Goal: Task Accomplishment & Management: Manage account settings

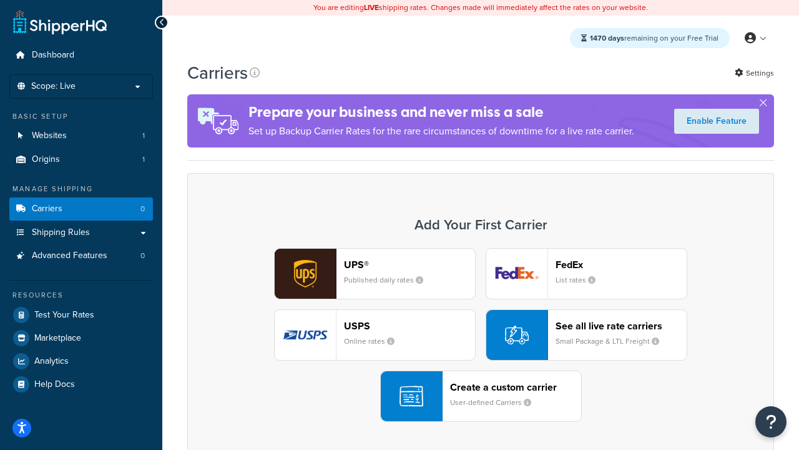
click at [481, 335] on div "UPS® Published daily rates FedEx List rates USPS Online rates See all live rate…" at bounding box center [480, 335] width 561 height 174
click at [621, 264] on header "FedEx" at bounding box center [621, 264] width 131 height 12
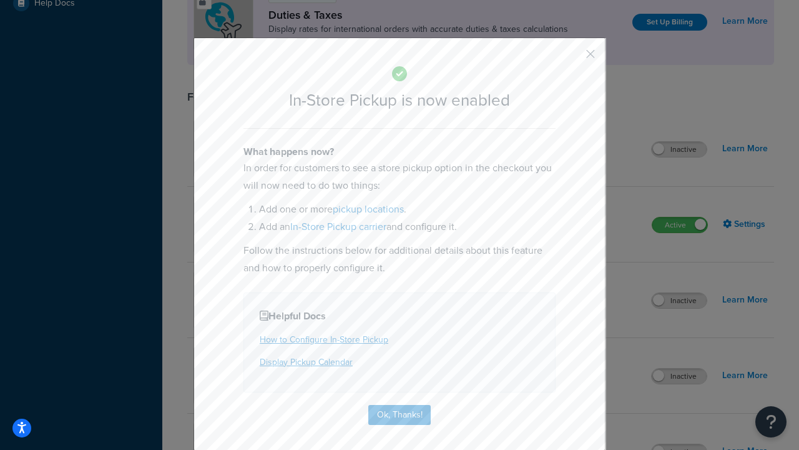
click at [572, 58] on button "button" at bounding box center [572, 58] width 3 height 3
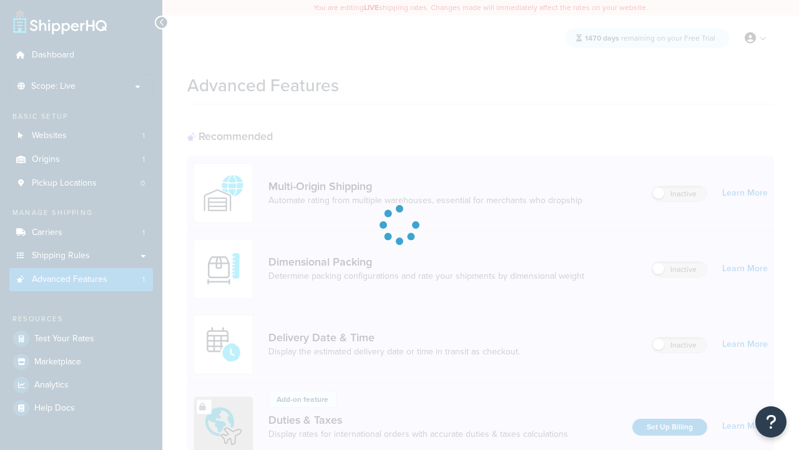
scroll to position [405, 0]
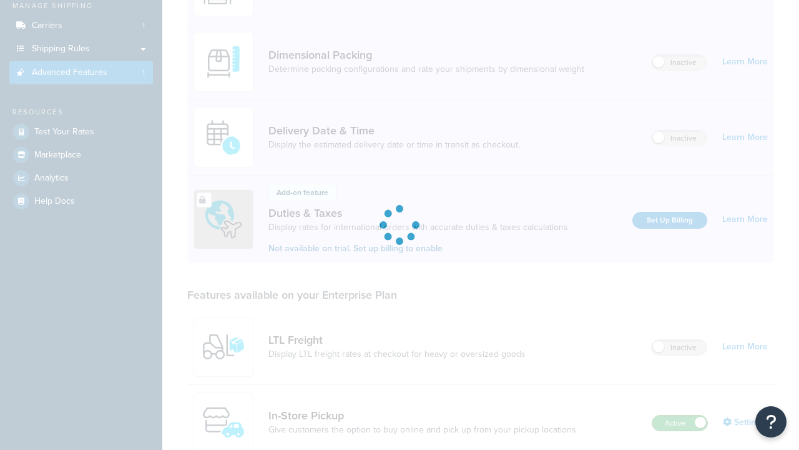
click at [680, 415] on label "Active" at bounding box center [679, 422] width 55 height 15
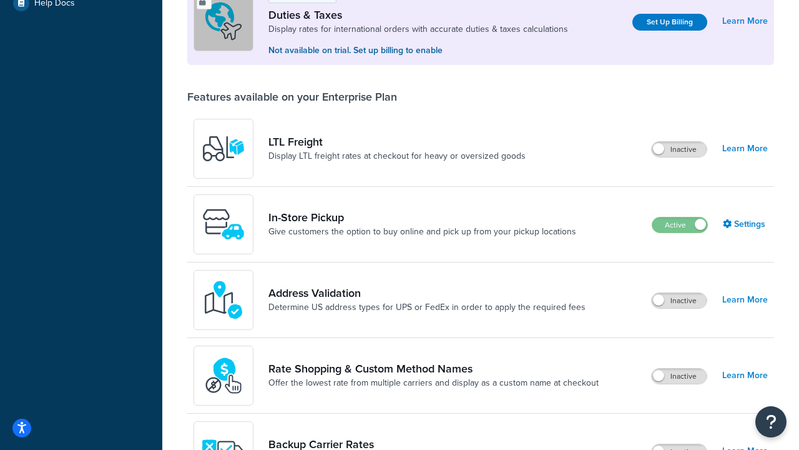
scroll to position [381, 0]
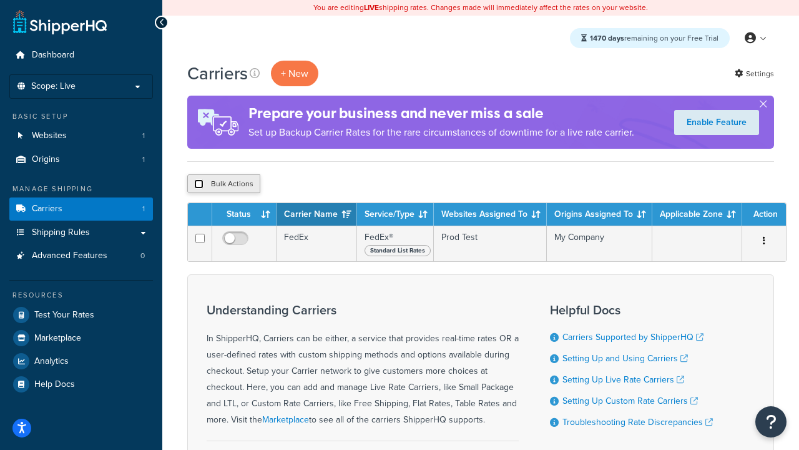
click at [199, 184] on input "checkbox" at bounding box center [198, 183] width 9 height 9
checkbox input "true"
click at [336, 184] on button "Delete" at bounding box center [333, 183] width 43 height 19
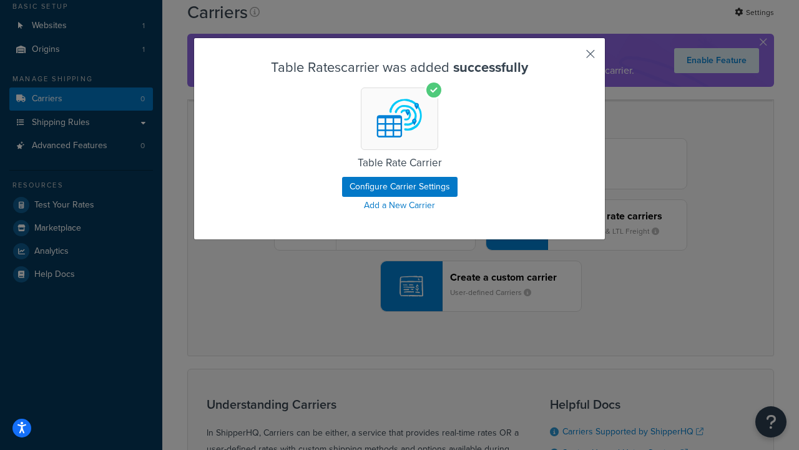
click at [572, 58] on button "button" at bounding box center [572, 58] width 3 height 3
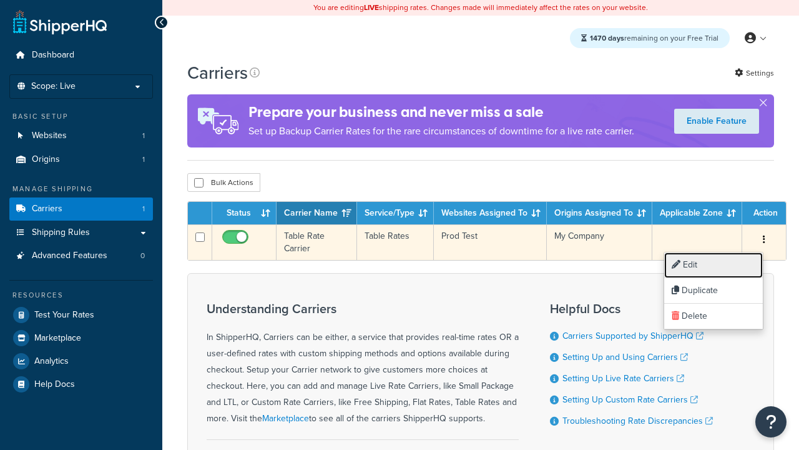
click at [714, 265] on link "Edit" at bounding box center [713, 265] width 99 height 26
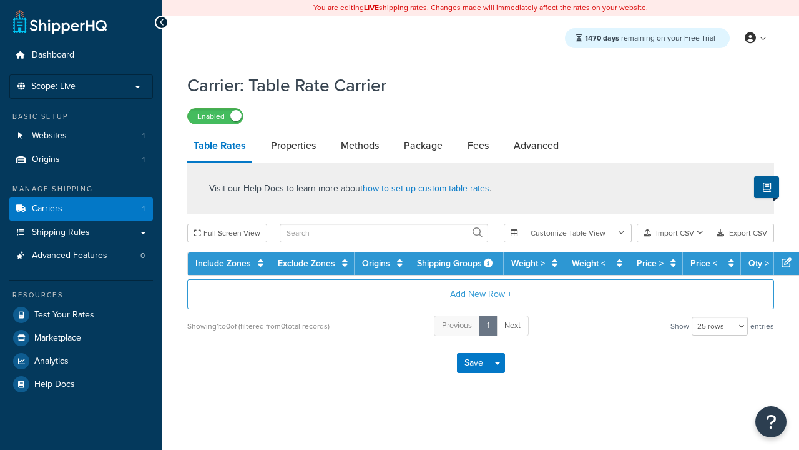
select select "25"
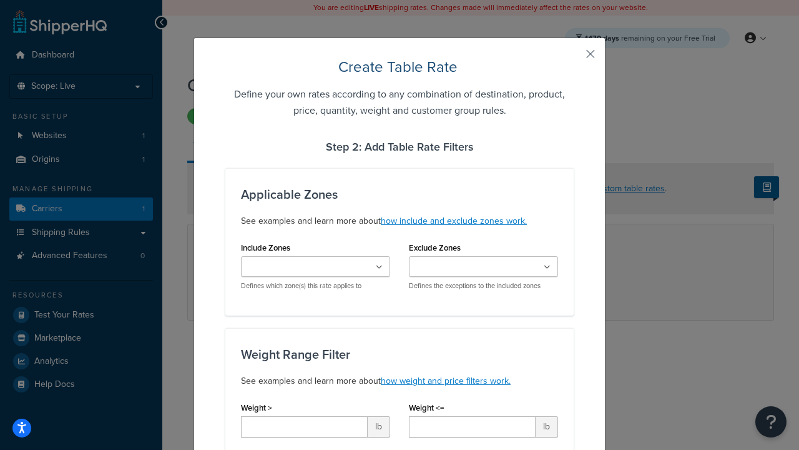
scroll to position [780, 0]
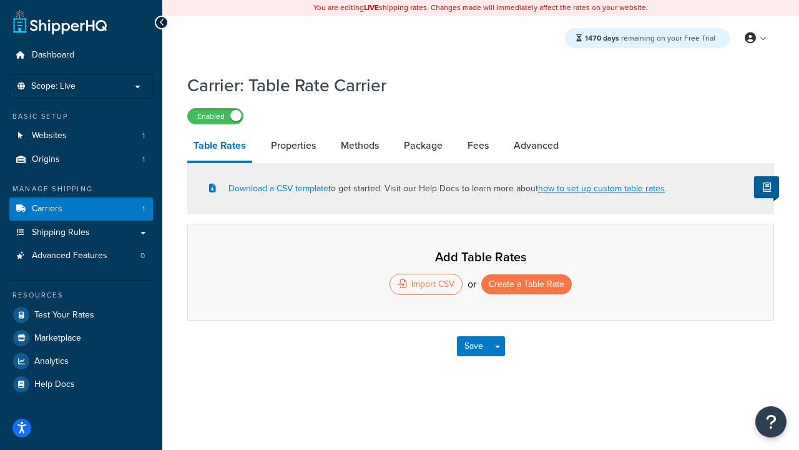
select select "25"
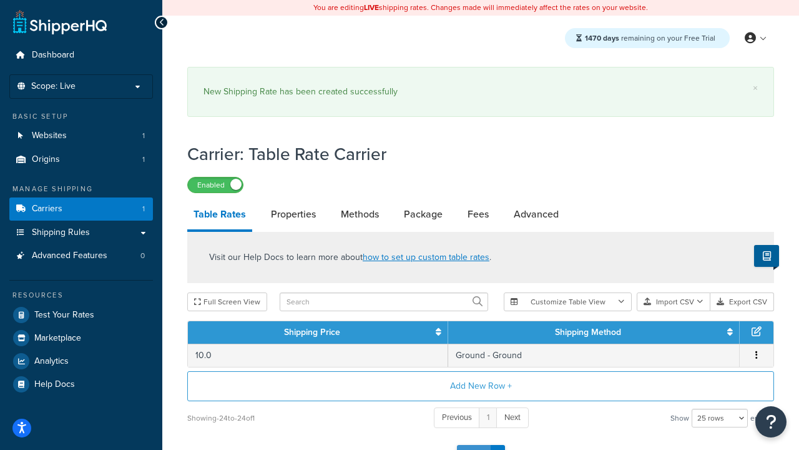
click at [473, 445] on button "Save" at bounding box center [474, 455] width 34 height 20
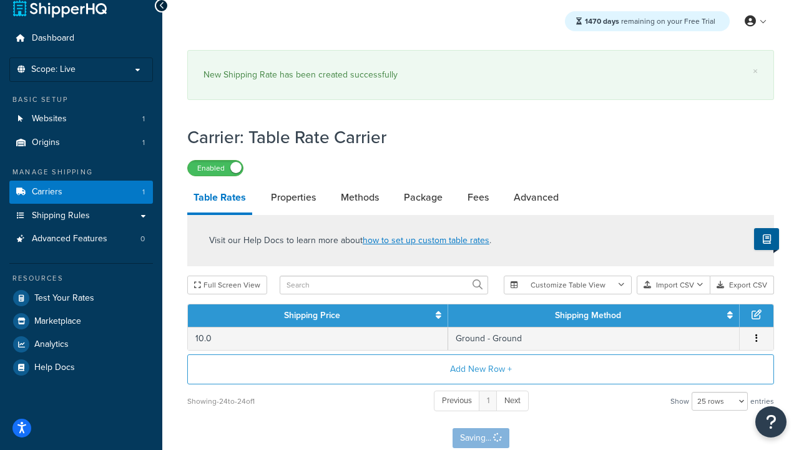
scroll to position [0, 0]
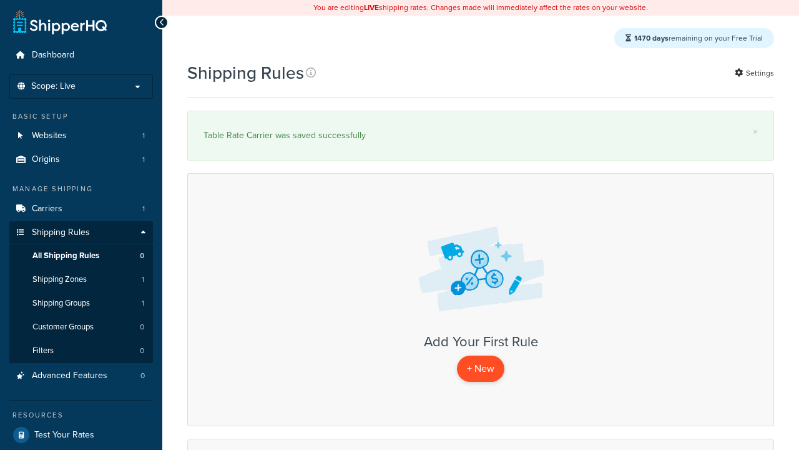
click at [481, 381] on p "+ New" at bounding box center [480, 368] width 47 height 26
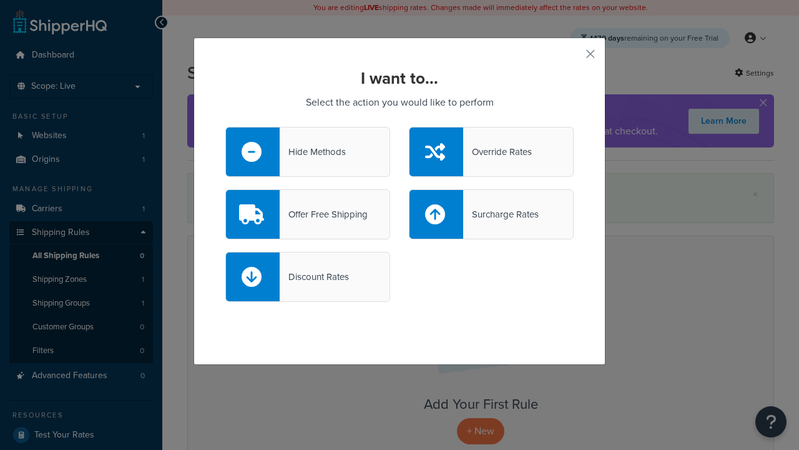
click at [491, 152] on div "Override Rates" at bounding box center [497, 151] width 69 height 17
click at [0, 0] on input "Override Rates" at bounding box center [0, 0] width 0 height 0
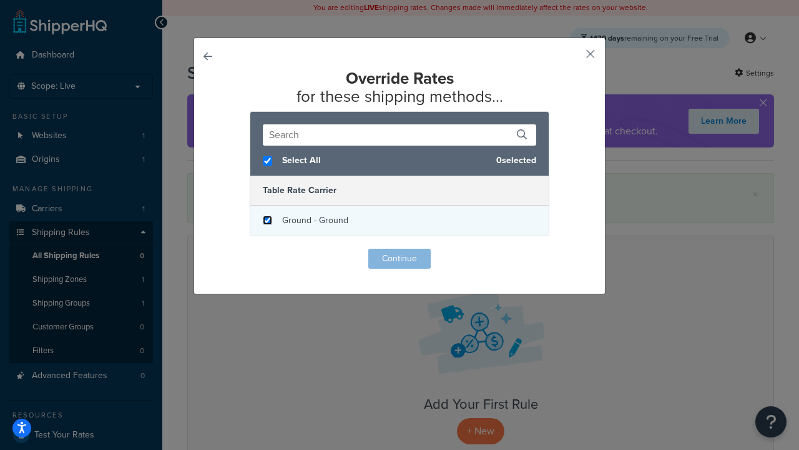
click at [267, 220] on input "checkbox" at bounding box center [267, 219] width 9 height 9
checkbox input "true"
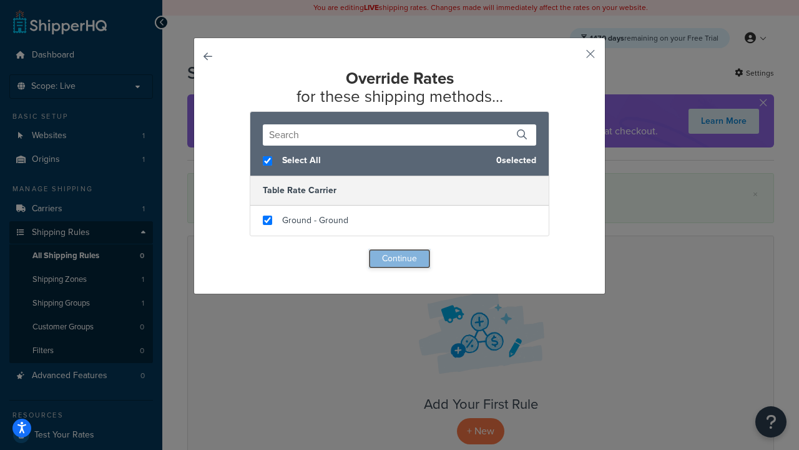
click at [400, 258] on button "Continue" at bounding box center [399, 258] width 62 height 20
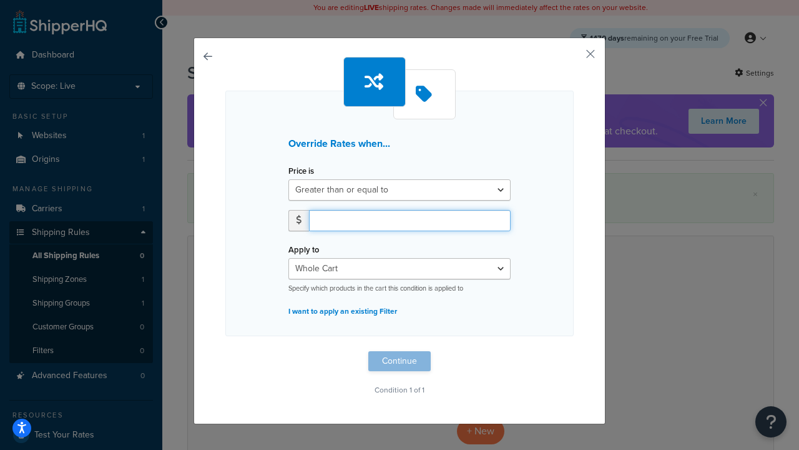
click at [410, 220] on input "number" at bounding box center [410, 220] width 202 height 21
type input "100"
click at [400, 361] on button "Continue" at bounding box center [399, 361] width 62 height 20
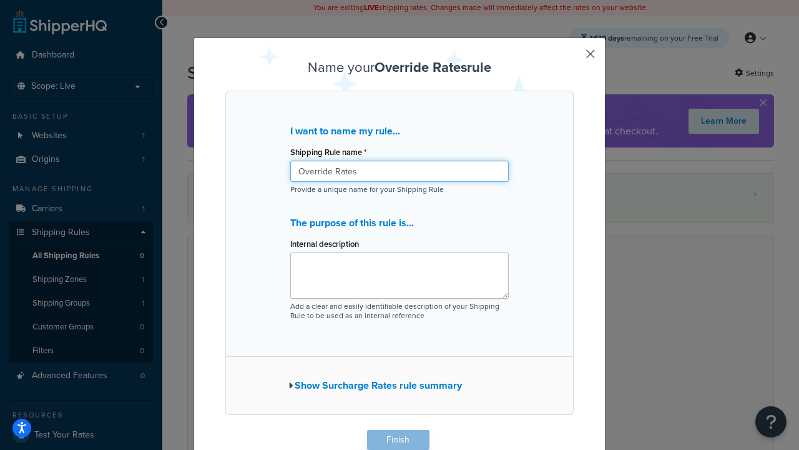
type input "Override Rates"
click at [398, 440] on button "Finish" at bounding box center [398, 440] width 62 height 20
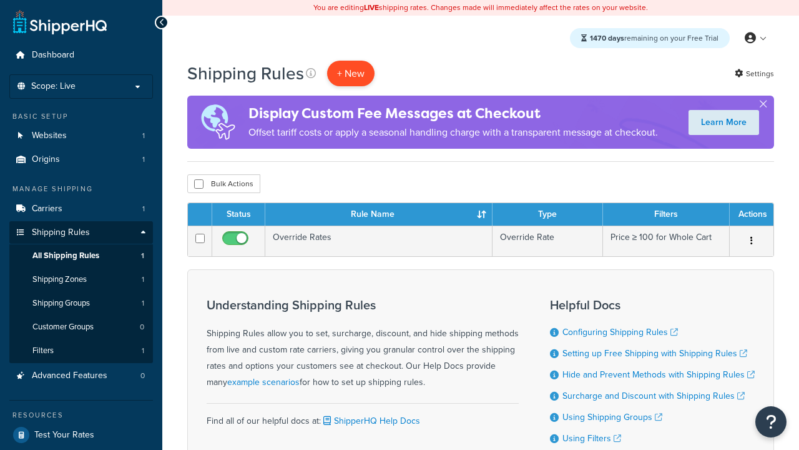
click at [351, 73] on p "+ New" at bounding box center [350, 74] width 47 height 26
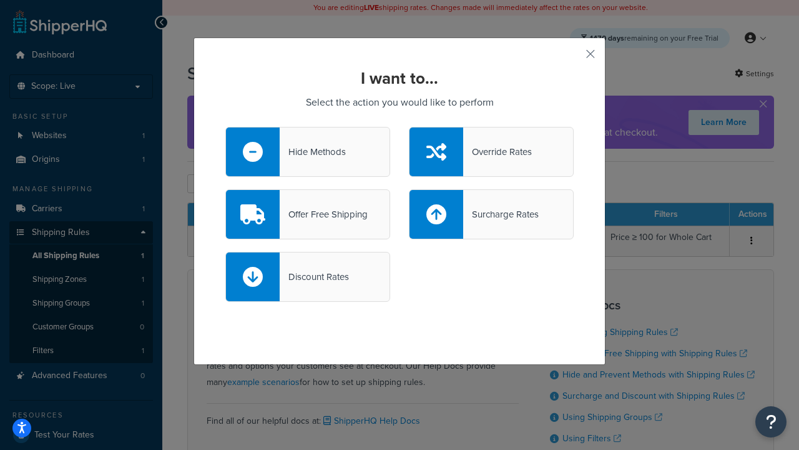
click at [308, 214] on div "Offer Free Shipping" at bounding box center [324, 213] width 88 height 17
click at [0, 0] on input "Offer Free Shipping" at bounding box center [0, 0] width 0 height 0
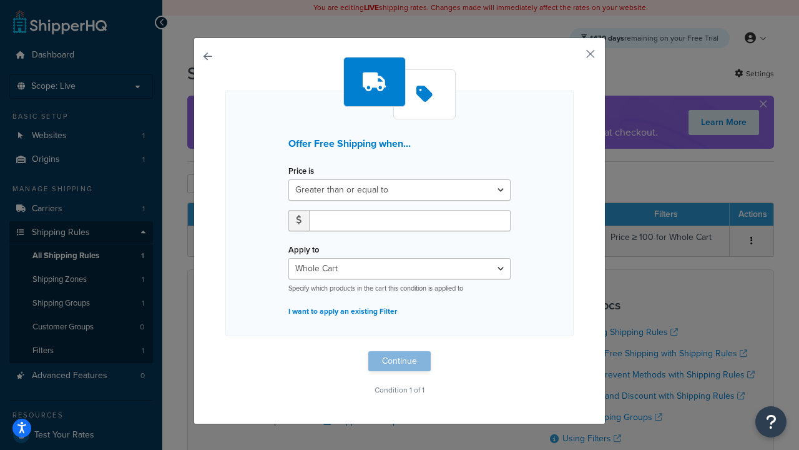
click at [301, 171] on label "Price is" at bounding box center [301, 170] width 26 height 9
click at [301, 179] on select "Greater than or equal to Between or equal to Less than or equal to" at bounding box center [399, 189] width 222 height 21
click at [410, 220] on input "number" at bounding box center [410, 220] width 202 height 21
type input "50"
click at [400, 361] on button "Continue" at bounding box center [399, 361] width 62 height 20
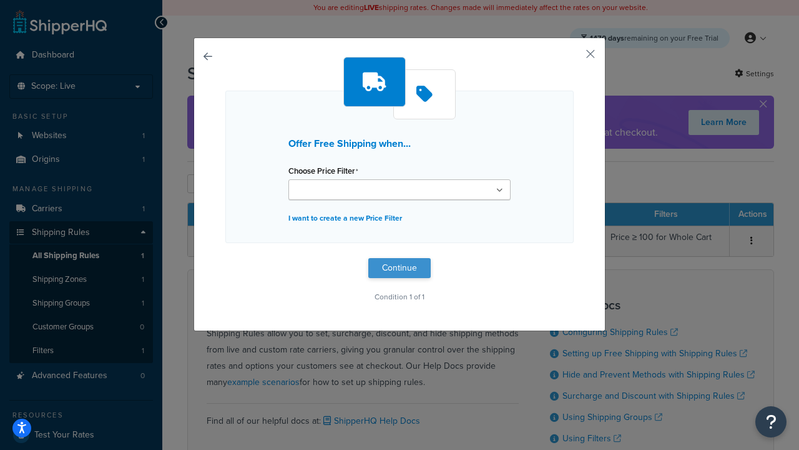
click at [400, 267] on button "Continue" at bounding box center [399, 268] width 62 height 20
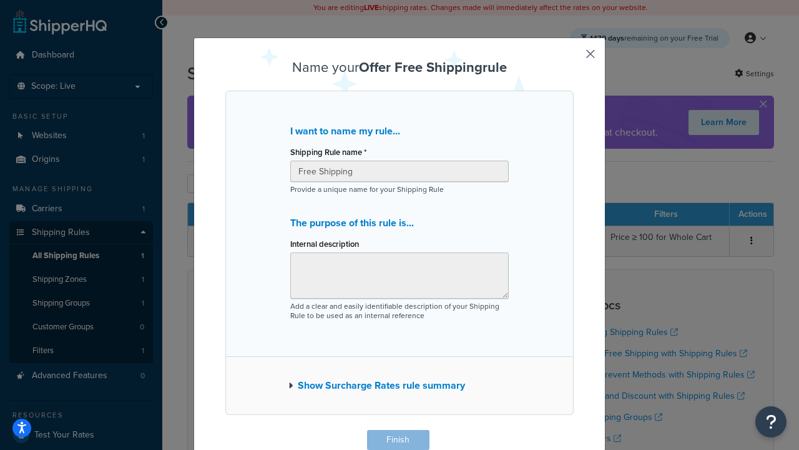
scroll to position [1, 0]
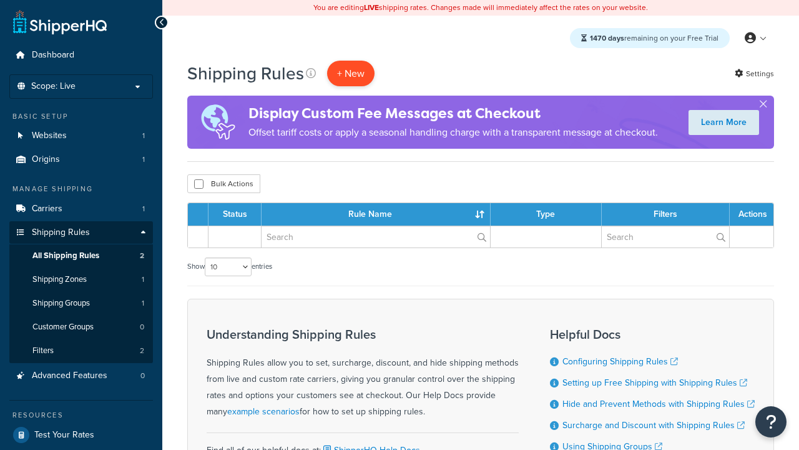
click at [351, 73] on p "+ New" at bounding box center [350, 74] width 47 height 26
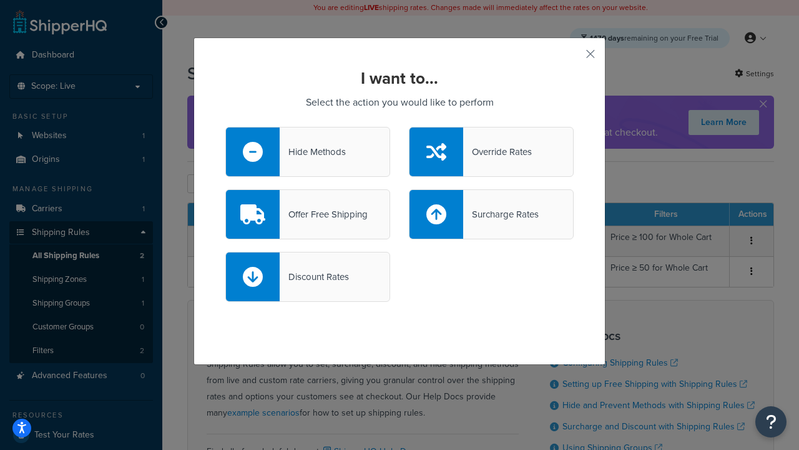
click at [491, 214] on div "Surcharge Rates" at bounding box center [501, 213] width 76 height 17
click at [0, 0] on input "Surcharge Rates" at bounding box center [0, 0] width 0 height 0
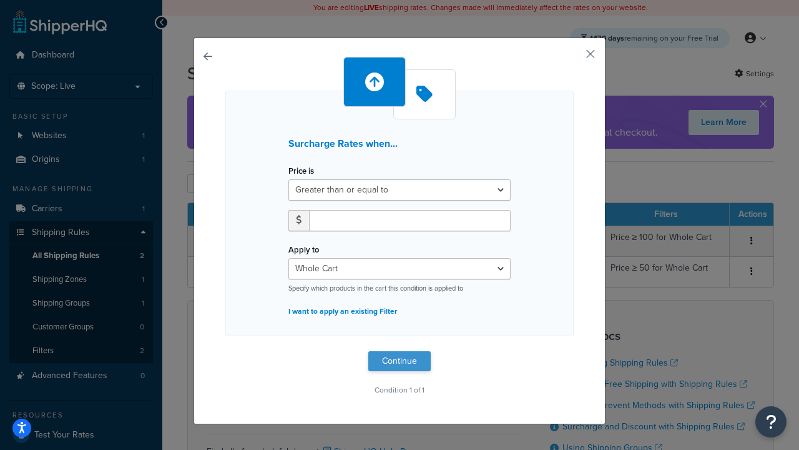
click at [301, 171] on label "Price is" at bounding box center [301, 170] width 26 height 9
click at [301, 179] on select "Greater than or equal to Between or equal to Less than or equal to" at bounding box center [399, 189] width 222 height 21
click at [410, 220] on input "number" at bounding box center [410, 220] width 202 height 21
type input "5"
click at [400, 361] on button "Continue" at bounding box center [399, 361] width 62 height 20
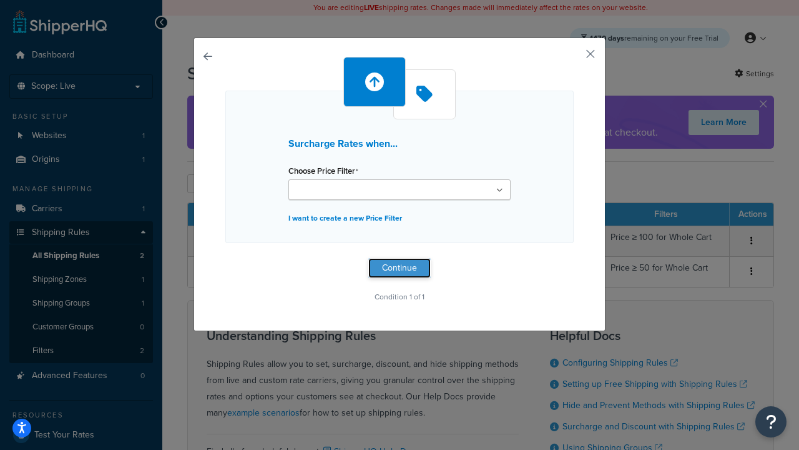
click at [400, 267] on button "Continue" at bounding box center [399, 268] width 62 height 20
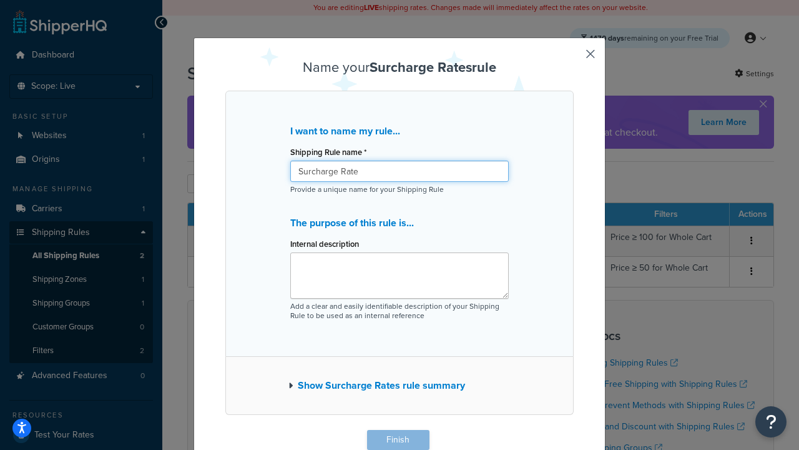
type input "Surcharge Rate"
click at [398, 440] on button "Finish" at bounding box center [398, 440] width 62 height 20
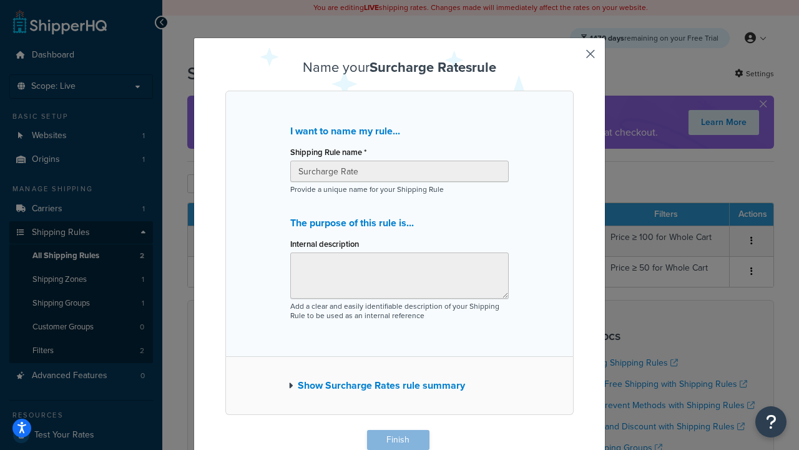
scroll to position [1, 0]
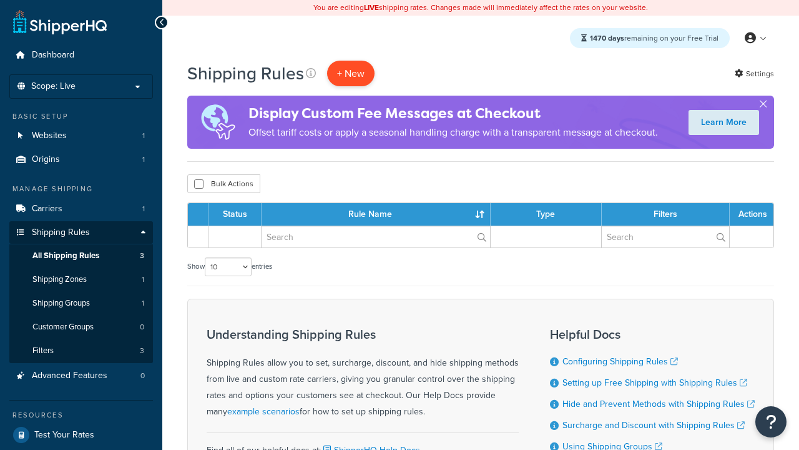
click at [351, 73] on p "+ New" at bounding box center [350, 74] width 47 height 26
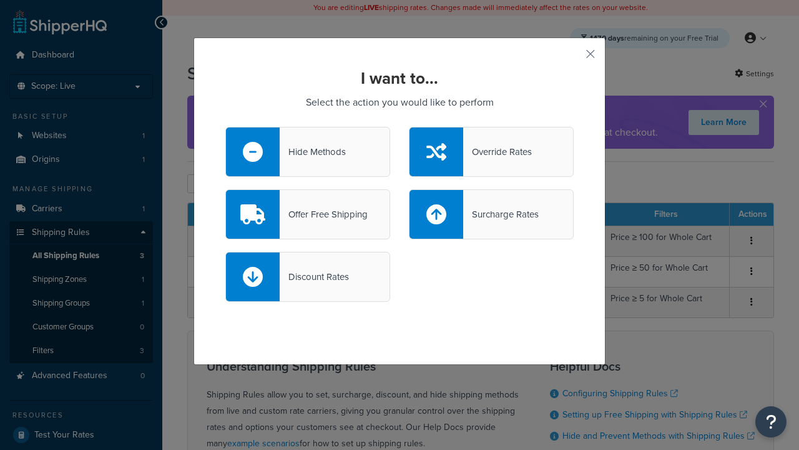
click at [308, 277] on div "Discount Rates" at bounding box center [314, 276] width 69 height 17
click at [0, 0] on input "Discount Rates" at bounding box center [0, 0] width 0 height 0
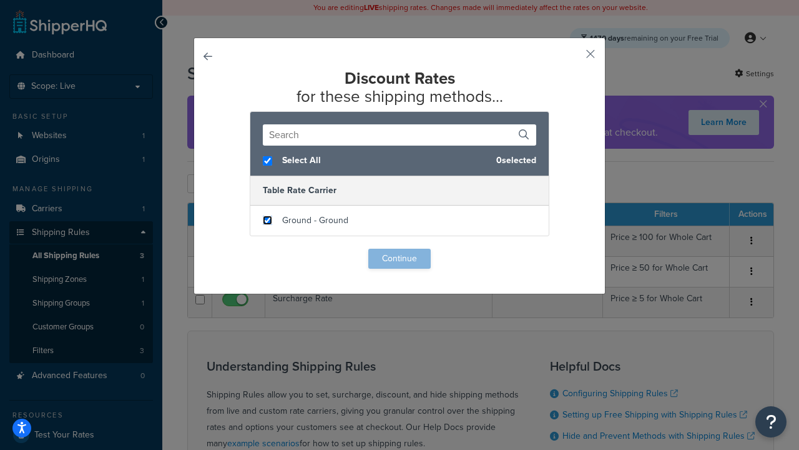
click at [267, 220] on input "checkbox" at bounding box center [267, 219] width 9 height 9
checkbox input "true"
click at [400, 258] on button "Continue" at bounding box center [399, 258] width 62 height 20
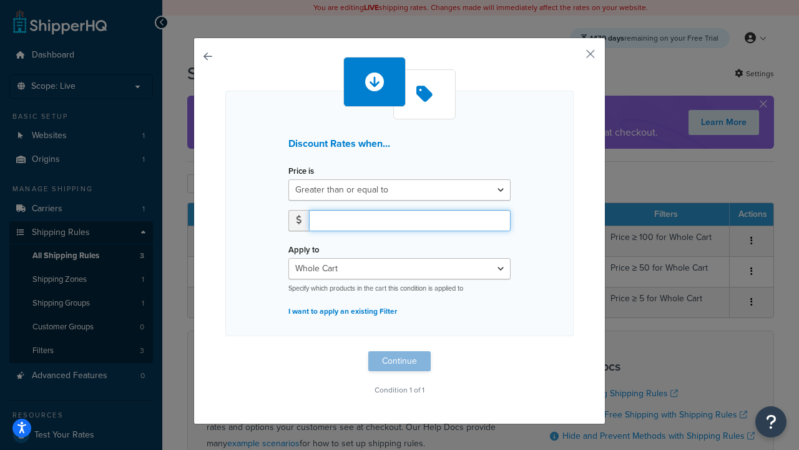
click at [410, 220] on input "number" at bounding box center [410, 220] width 202 height 21
type input "5"
click at [400, 361] on button "Continue" at bounding box center [399, 361] width 62 height 20
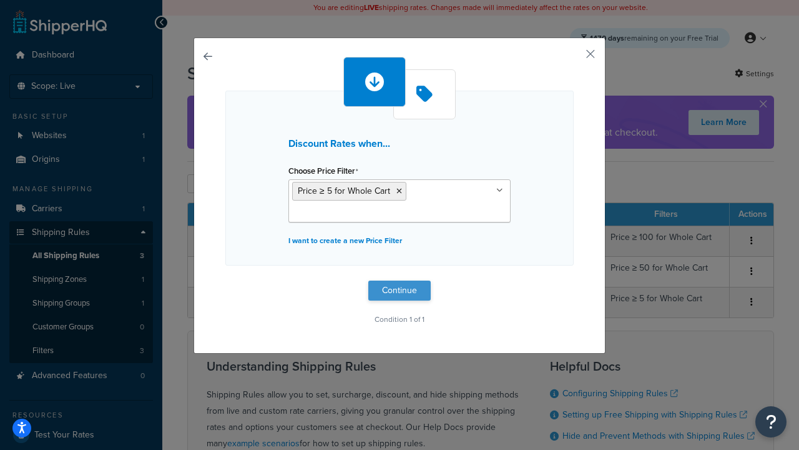
click at [400, 290] on button "Continue" at bounding box center [399, 290] width 62 height 20
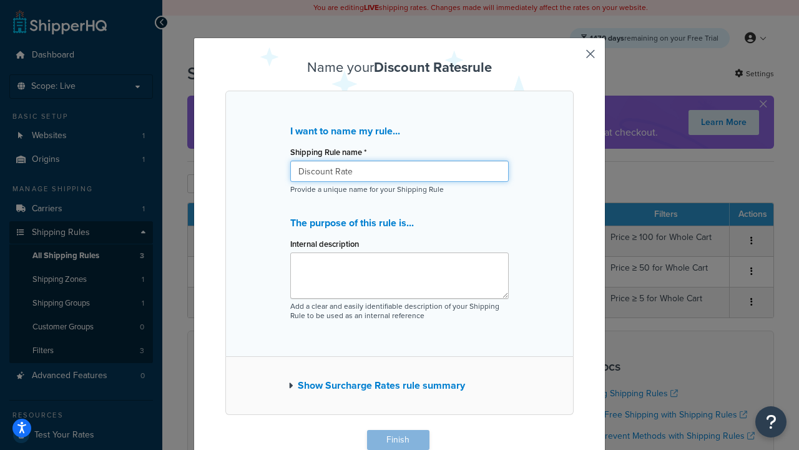
type input "Discount Rate"
click at [398, 440] on button "Finish" at bounding box center [398, 440] width 62 height 20
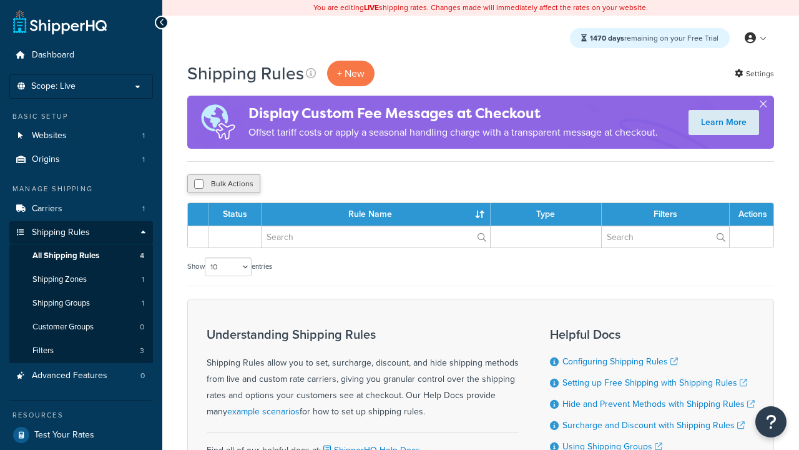
click at [224, 184] on button "Bulk Actions" at bounding box center [223, 183] width 73 height 19
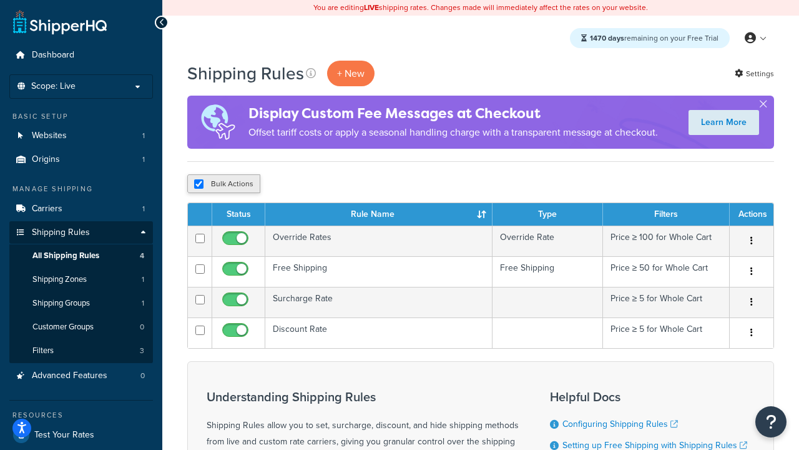
click at [224, 184] on button "Bulk Actions" at bounding box center [223, 183] width 73 height 19
checkbox input "true"
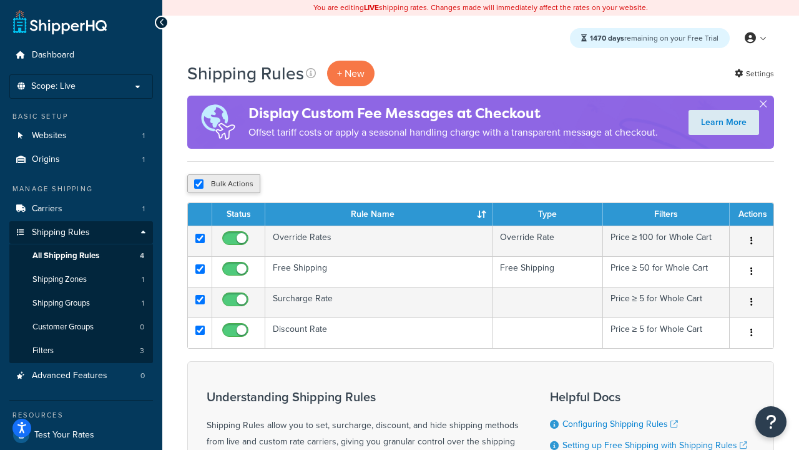
checkbox input "true"
click at [0, 0] on button "Delete" at bounding box center [0, 0] width 0 height 0
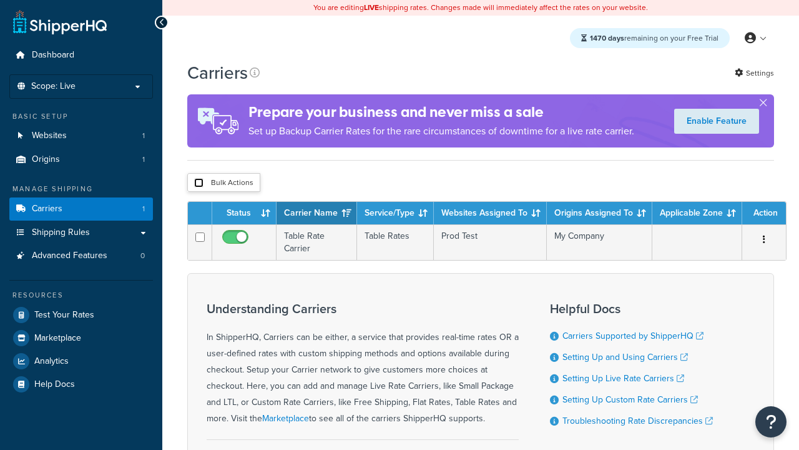
click at [199, 183] on input "checkbox" at bounding box center [198, 182] width 9 height 9
checkbox input "true"
click at [0, 0] on button "Delete" at bounding box center [0, 0] width 0 height 0
